Goal: Task Accomplishment & Management: Complete application form

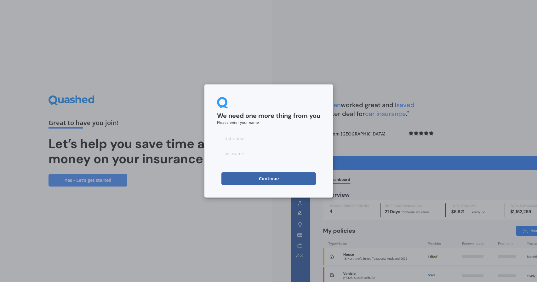
click at [234, 137] on input at bounding box center [268, 138] width 103 height 13
type input "Pip"
click at [232, 158] on input at bounding box center [268, 153] width 103 height 13
type input "[PERSON_NAME]"
click at [266, 181] on button "Continue" at bounding box center [269, 178] width 95 height 13
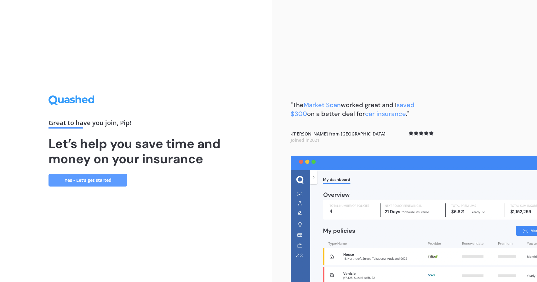
click at [93, 182] on link "Yes - Let’s get started" at bounding box center [88, 180] width 79 height 13
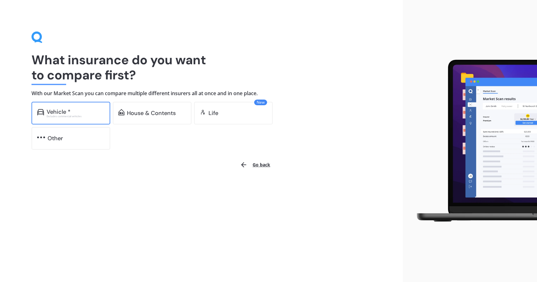
click at [94, 116] on div "Excludes commercial vehicles" at bounding box center [76, 116] width 58 height 3
